Goal: Find contact information: Find contact information

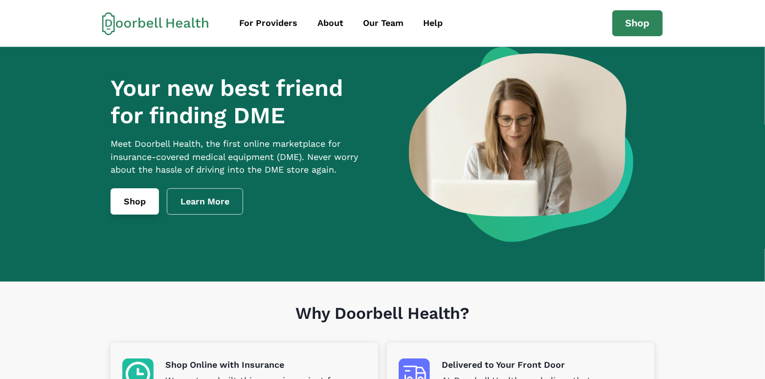
click at [133, 215] on link "Shop" at bounding box center [135, 201] width 48 height 26
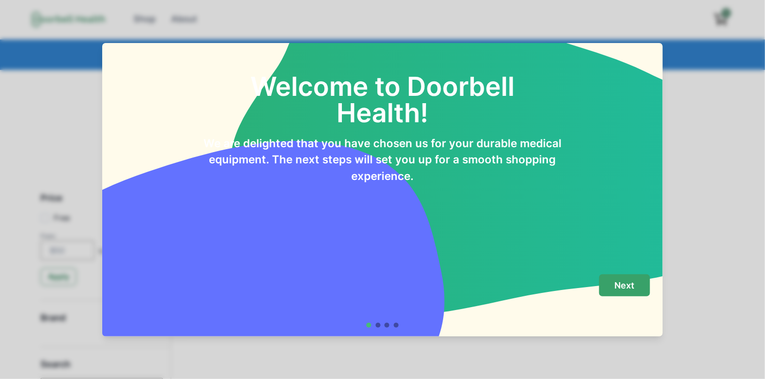
click at [623, 290] on p "Next" at bounding box center [624, 285] width 20 height 11
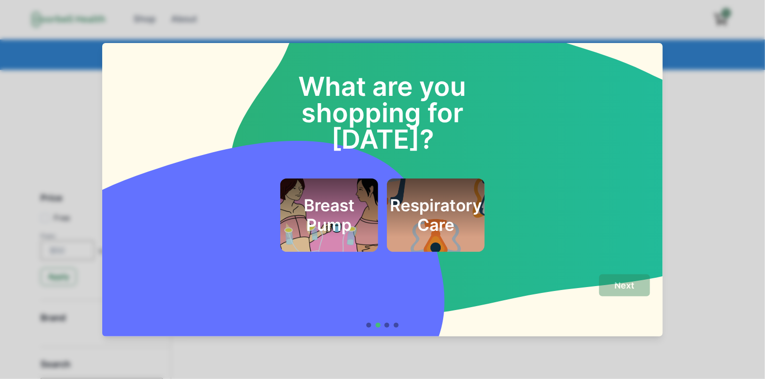
click at [369, 326] on div at bounding box center [382, 325] width 33 height 5
click at [389, 323] on div at bounding box center [386, 325] width 5 height 5
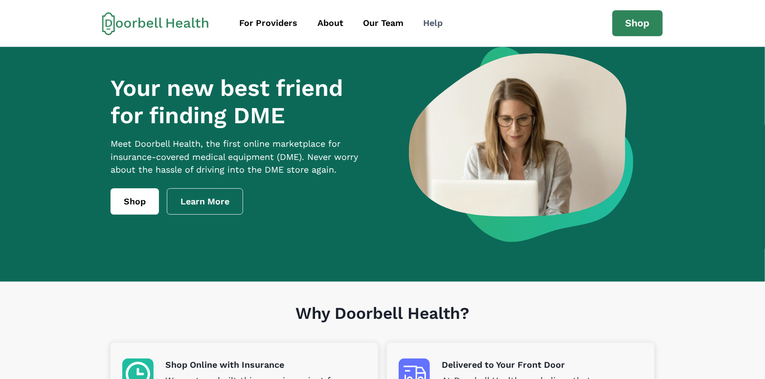
click at [431, 22] on div "Help" at bounding box center [433, 23] width 20 height 13
